Goal: Transaction & Acquisition: Subscribe to service/newsletter

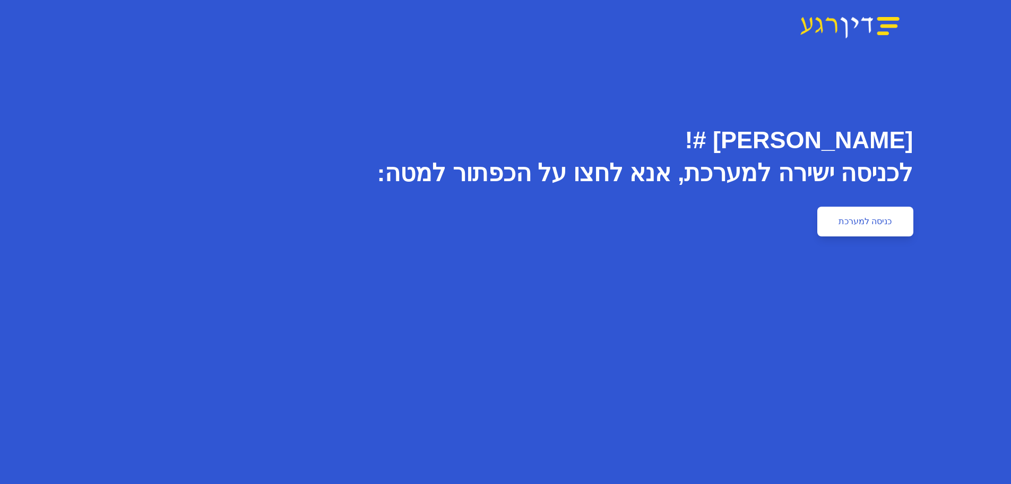
click at [892, 215] on link "כניסה למערכת" at bounding box center [865, 221] width 96 height 30
click at [859, 241] on div "[PERSON_NAME] #! לכניסה ישירה למערכת, אנא לחצו על הכפתור למטה: כניסה למערכת" at bounding box center [505, 325] width 1011 height 435
click at [857, 222] on link "כניסה למערכת" at bounding box center [865, 221] width 96 height 30
click at [850, 237] on div "שלום אליאל וייסמן #! לכניסה ישירה למערכת, אנא לחצו על הכפתור למטה: כניסה למערכת" at bounding box center [505, 325] width 1011 height 435
click at [858, 224] on link "כניסה למערכת" at bounding box center [865, 221] width 96 height 30
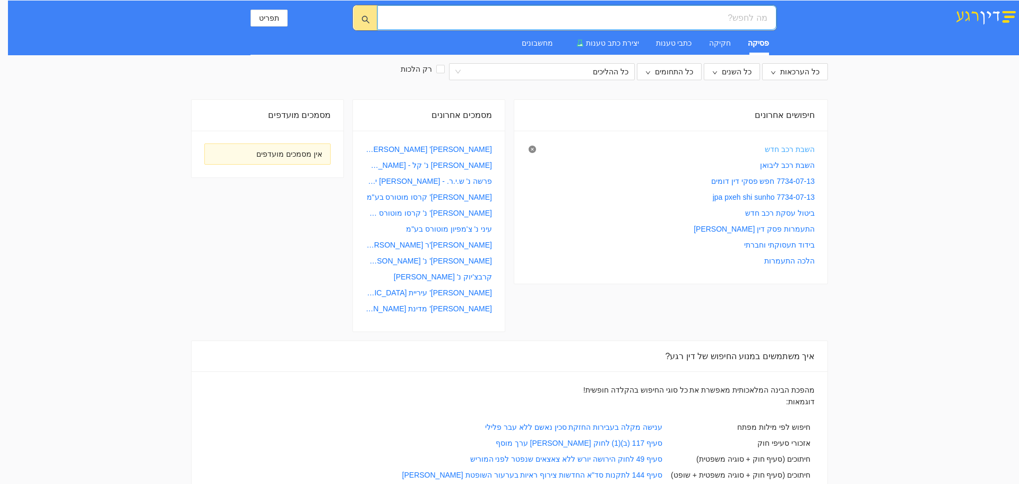
click at [806, 145] on link "השבת רכב חדש" at bounding box center [790, 149] width 50 height 12
type input "השבת רכב חדש"
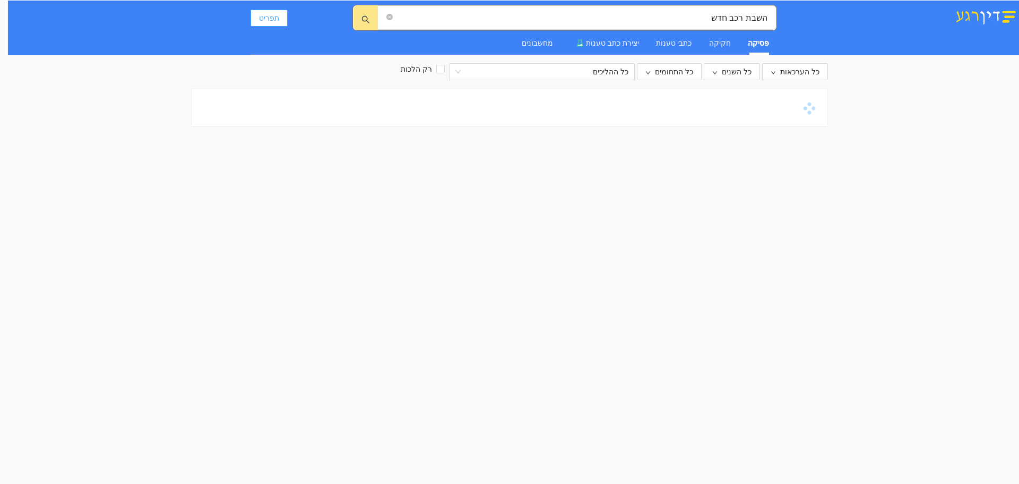
click at [278, 19] on button "תפריט" at bounding box center [269, 18] width 37 height 17
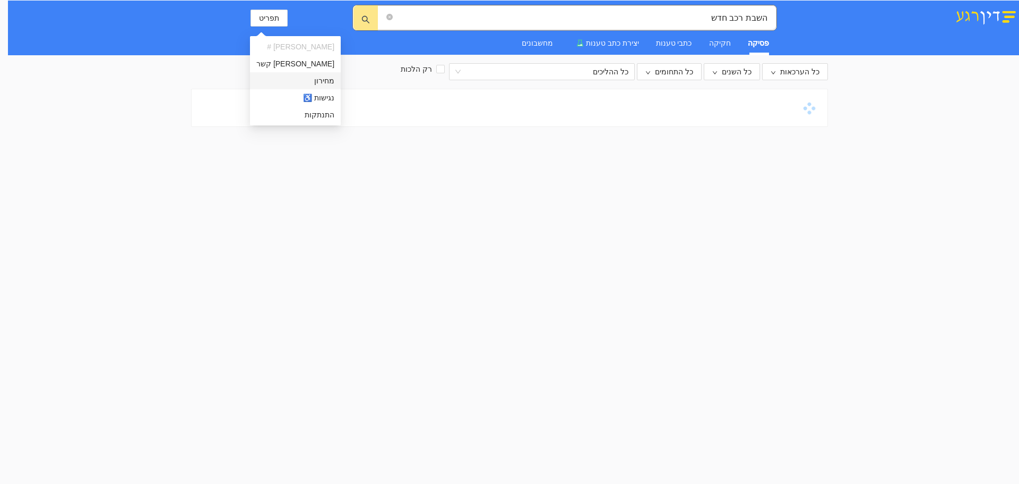
click at [299, 81] on li "מחירון" at bounding box center [295, 80] width 91 height 17
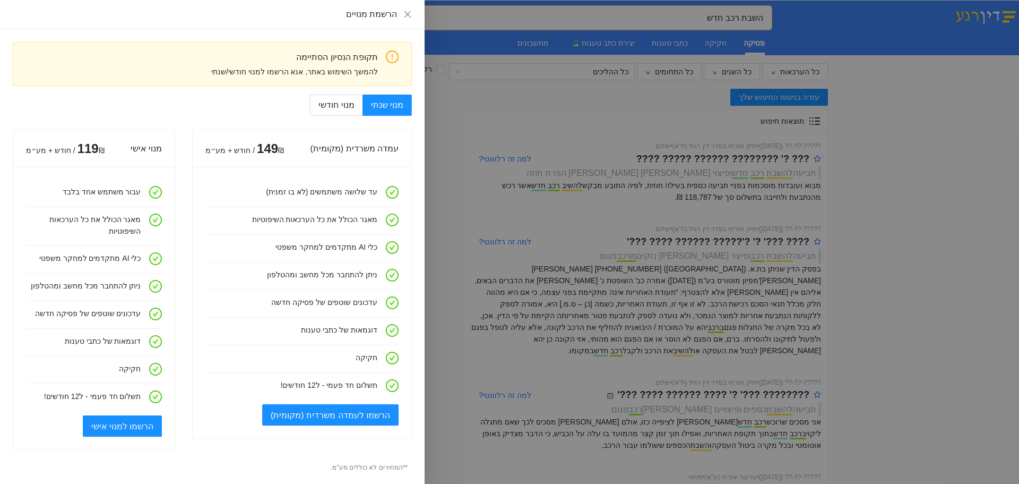
click at [358, 75] on div "להמשך השימוש באתר, אנא הרשמו למנוי חודשי/שנתי" at bounding box center [199, 72] width 357 height 12
click at [344, 106] on span "מנוי חודשי" at bounding box center [337, 104] width 36 height 9
click at [361, 106] on input "מנוי חודשי" at bounding box center [361, 105] width 1 height 1
radio input "true"
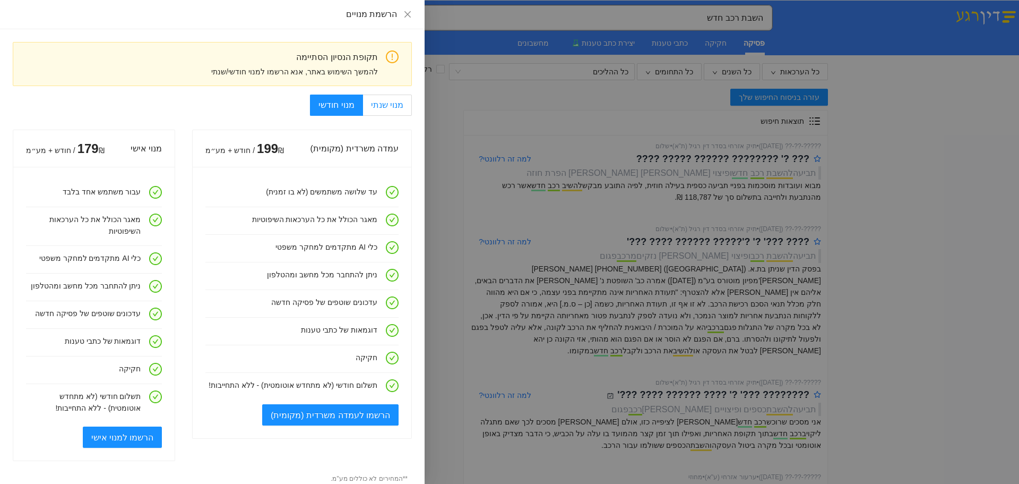
click at [392, 110] on label "מנוי שנתי" at bounding box center [387, 104] width 49 height 21
click at [410, 106] on input "מנוי שנתי" at bounding box center [410, 105] width 1 height 1
radio input "true"
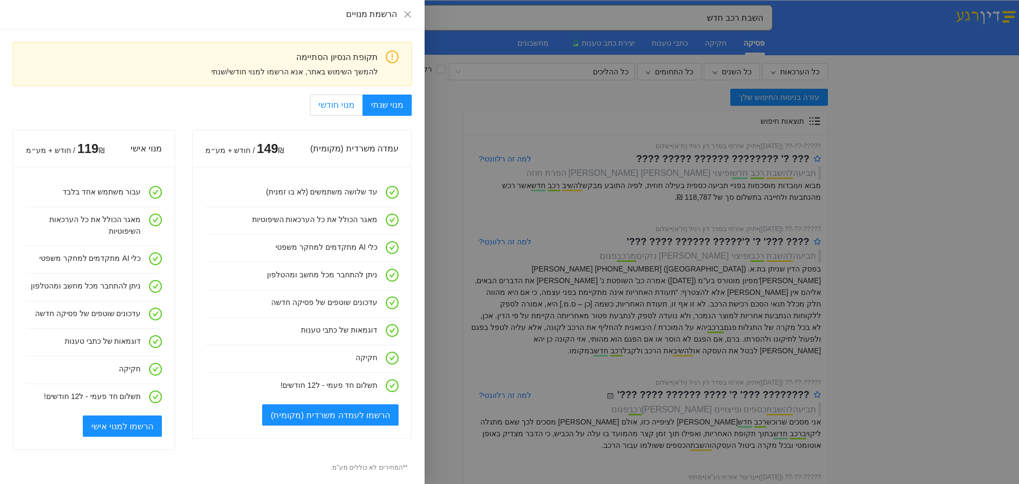
click at [346, 107] on span "מנוי חודשי" at bounding box center [337, 104] width 36 height 9
click at [361, 106] on input "מנוי חודשי" at bounding box center [361, 105] width 1 height 1
radio input "true"
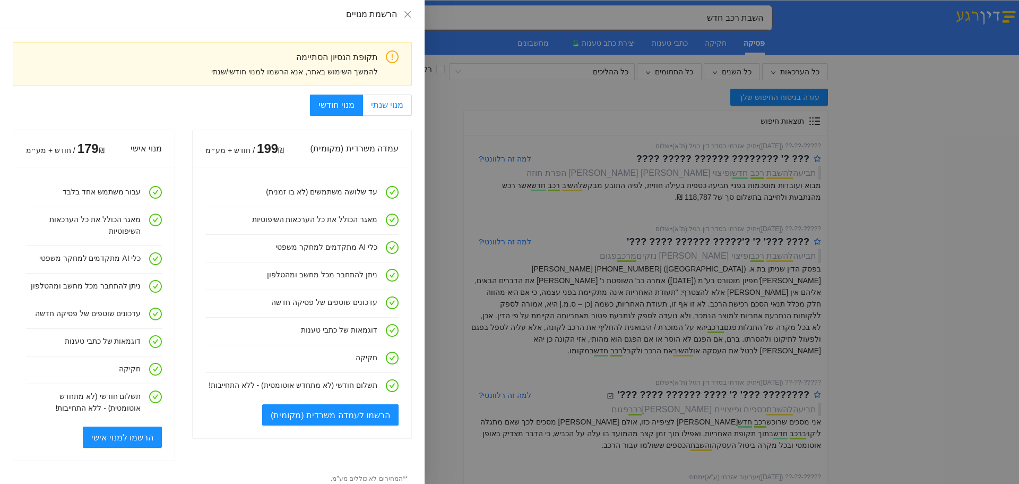
click at [407, 101] on label "מנוי שנתי" at bounding box center [387, 104] width 49 height 21
click at [410, 105] on input "מנוי שנתי" at bounding box center [410, 105] width 1 height 1
radio input "true"
radio input "false"
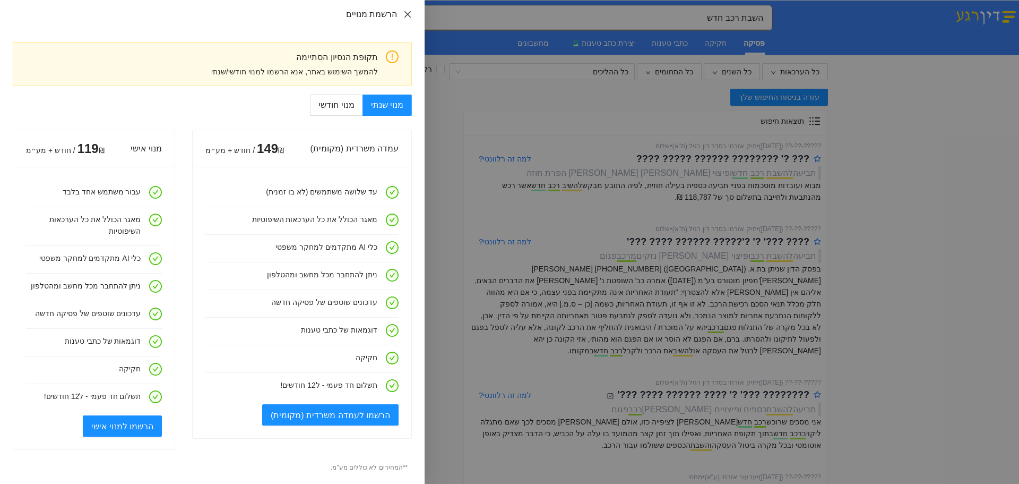
click at [409, 12] on icon "close" at bounding box center [407, 14] width 8 height 8
